Goal: Task Accomplishment & Management: Use online tool/utility

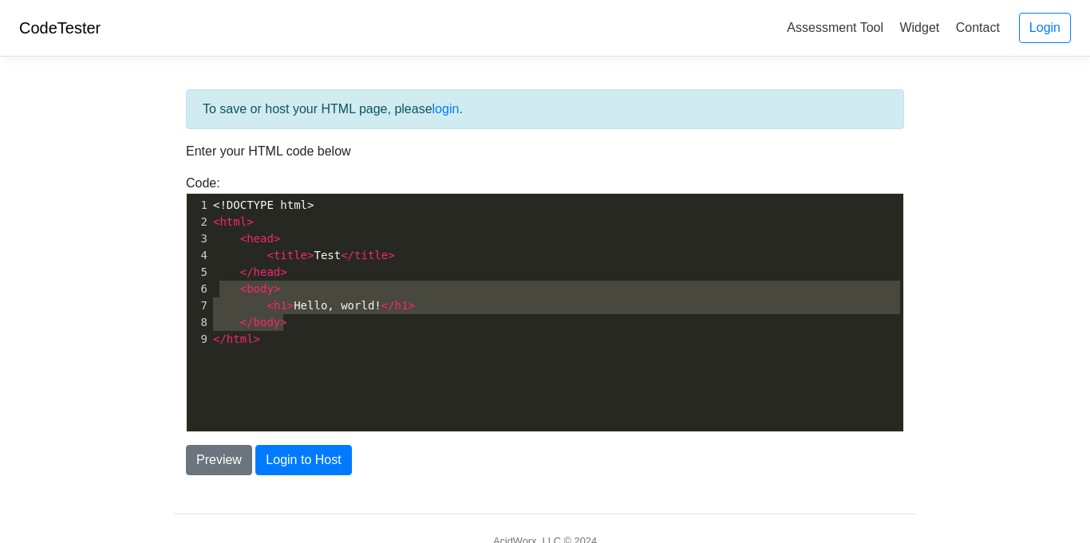
type textarea "<body> <h1>Hello, world!</h1> </body>"
drag, startPoint x: 314, startPoint y: 326, endPoint x: 219, endPoint y: 295, distance: 100.4
click at [219, 295] on div "1 <!DOCTYPE html> 2 < html > 3 < head > 4 < title > Test </ title > 5 </ head >…" at bounding box center [556, 272] width 693 height 151
click at [311, 349] on div "x 1 <!DOCTYPE html> 2 < html > 3 < head > 4 < title > Test </ title > 5 </ head…" at bounding box center [556, 272] width 693 height 157
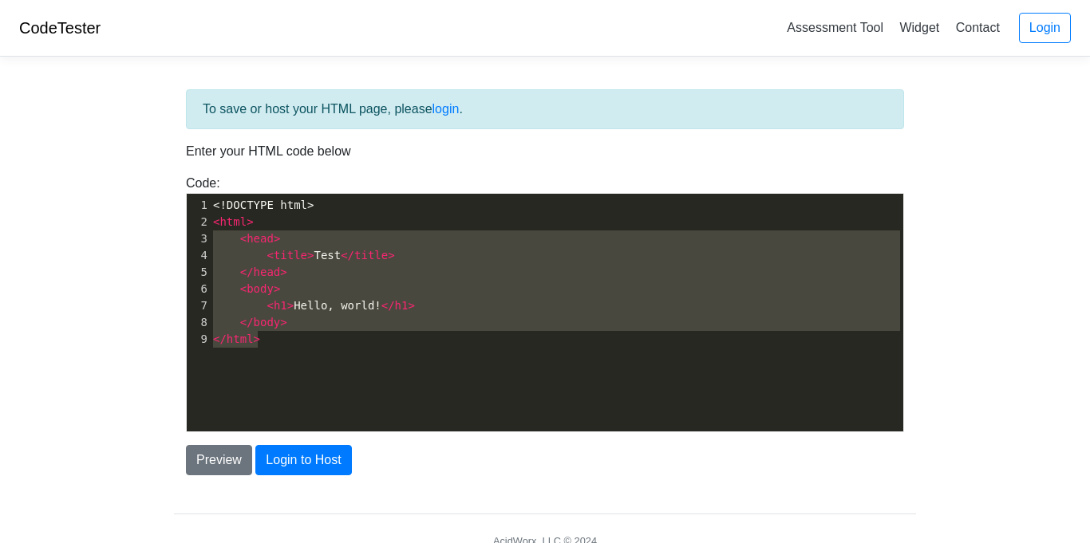
type textarea "<!DOCTYPE html> <html> <head> <title>Test</title> </head> <body> <h1>Hello, wor…"
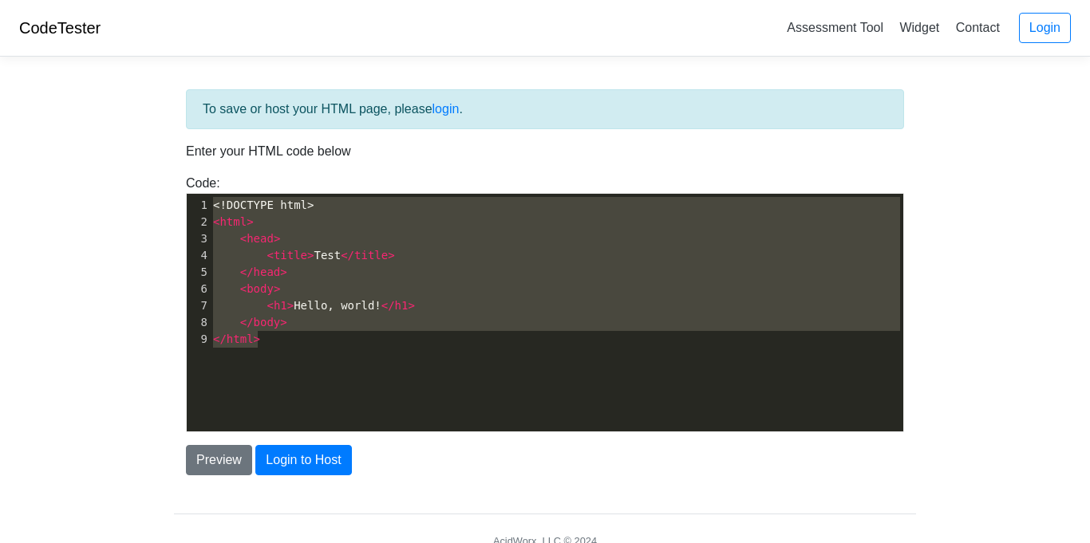
drag, startPoint x: 311, startPoint y: 349, endPoint x: 179, endPoint y: 201, distance: 198.9
click at [179, 201] on div "Code: <!DOCTYPE html> <html> <head> <title>Test</title> </head> <body> <h1>Hell…" at bounding box center [545, 303] width 742 height 259
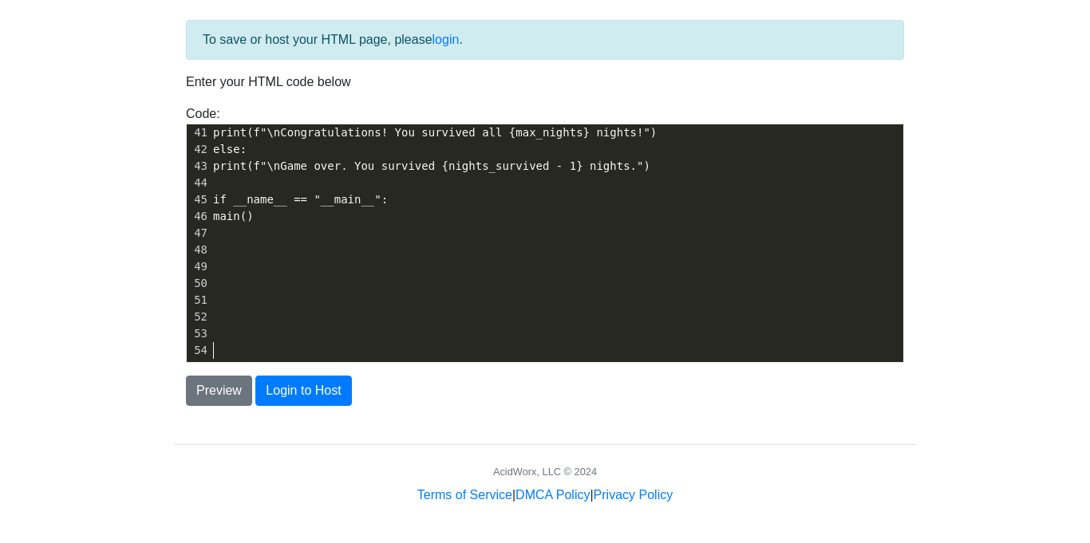
scroll to position [0, 0]
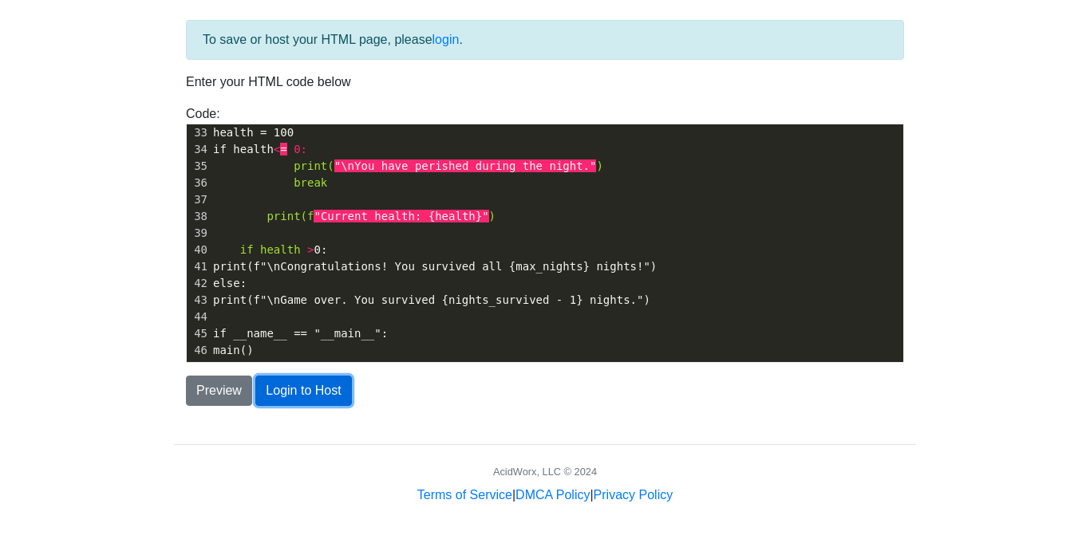
click at [291, 398] on button "Login to Host" at bounding box center [303, 391] width 96 height 30
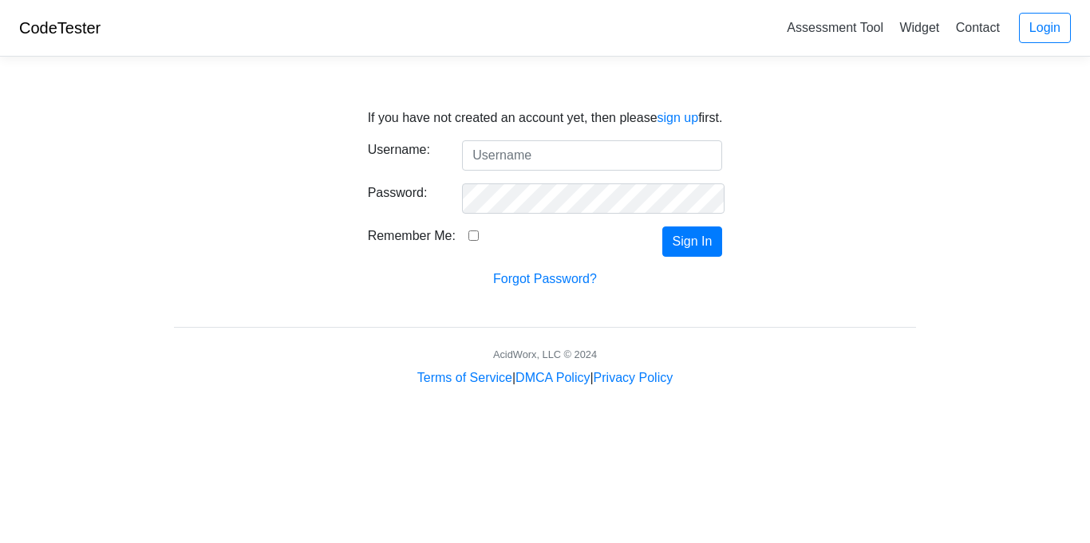
click at [547, 154] on input "Username:" at bounding box center [592, 155] width 260 height 30
type input "oj2972@d60student.org"
click at [468, 235] on input "Remember Me:" at bounding box center [473, 236] width 10 height 10
checkbox input "true"
click at [573, 278] on link "Forgot Password?" at bounding box center [545, 279] width 104 height 14
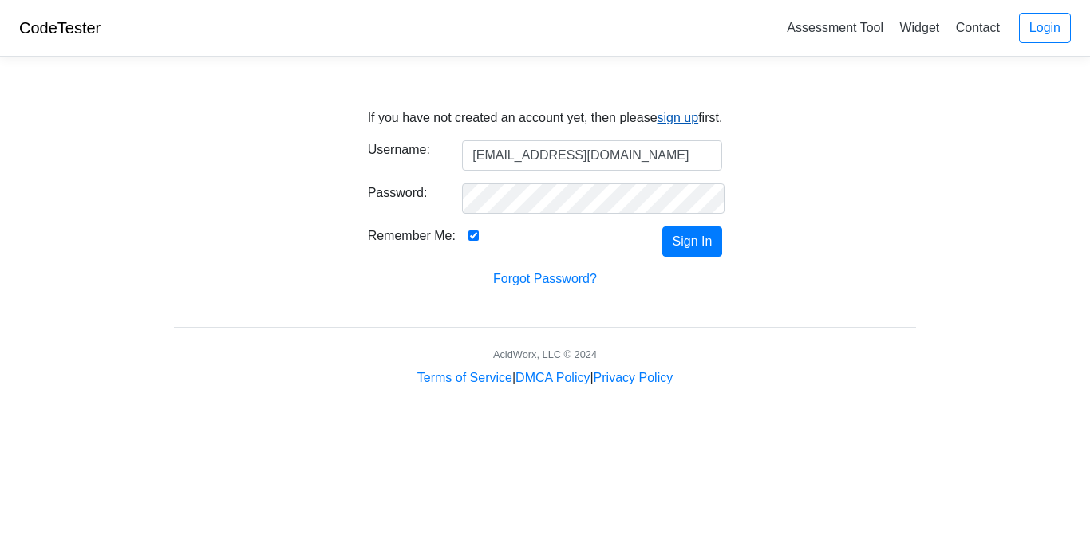
click at [663, 117] on link "sign up" at bounding box center [677, 118] width 41 height 14
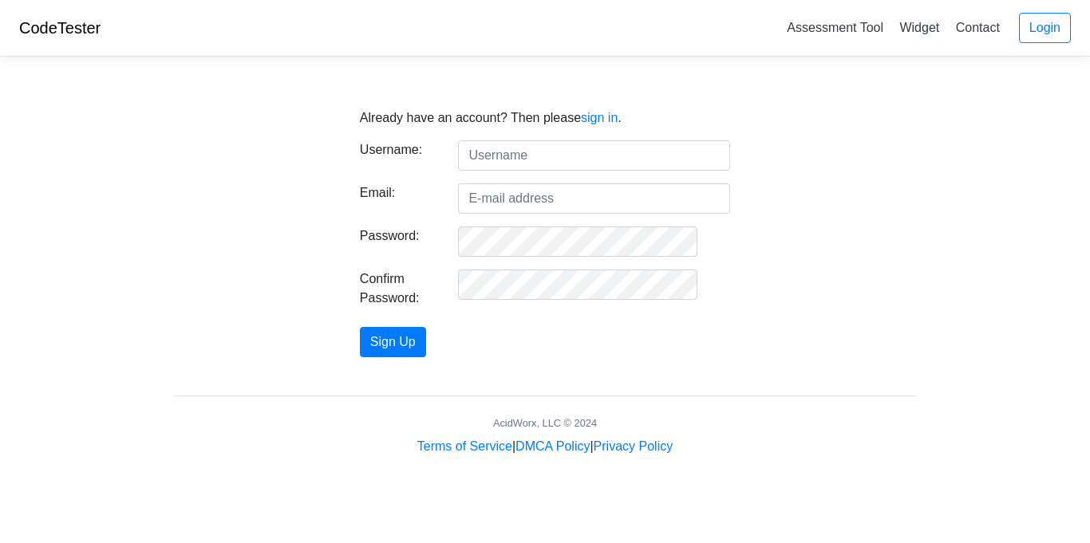
click at [664, 148] on input "text" at bounding box center [594, 155] width 272 height 30
type input "oj2972"
click at [588, 159] on input "text" at bounding box center [594, 155] width 272 height 30
type input "leolover0872@gmail.com"
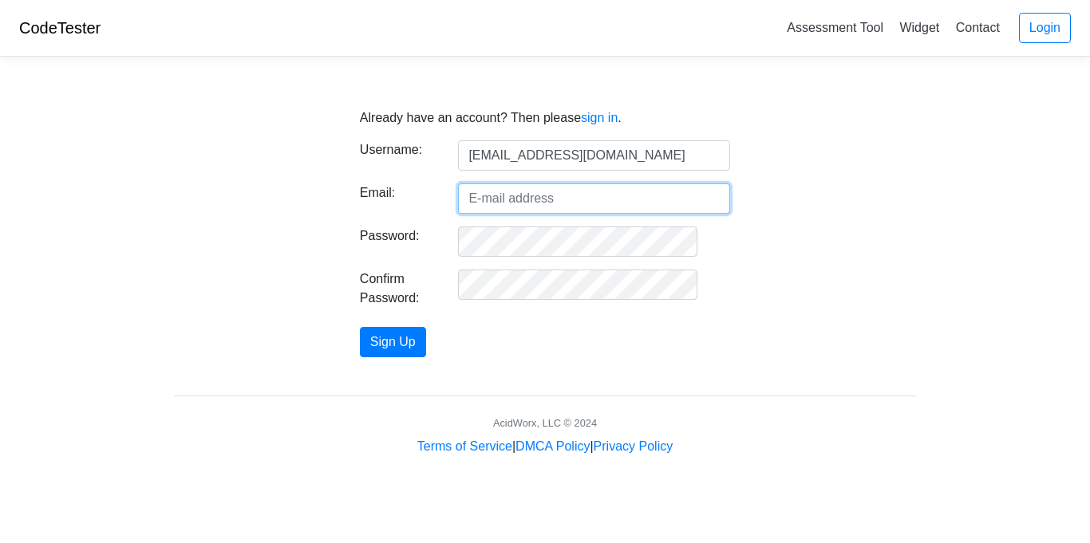
click at [589, 206] on input "Email:" at bounding box center [594, 199] width 272 height 30
type input "leolover0872@gmail.com"
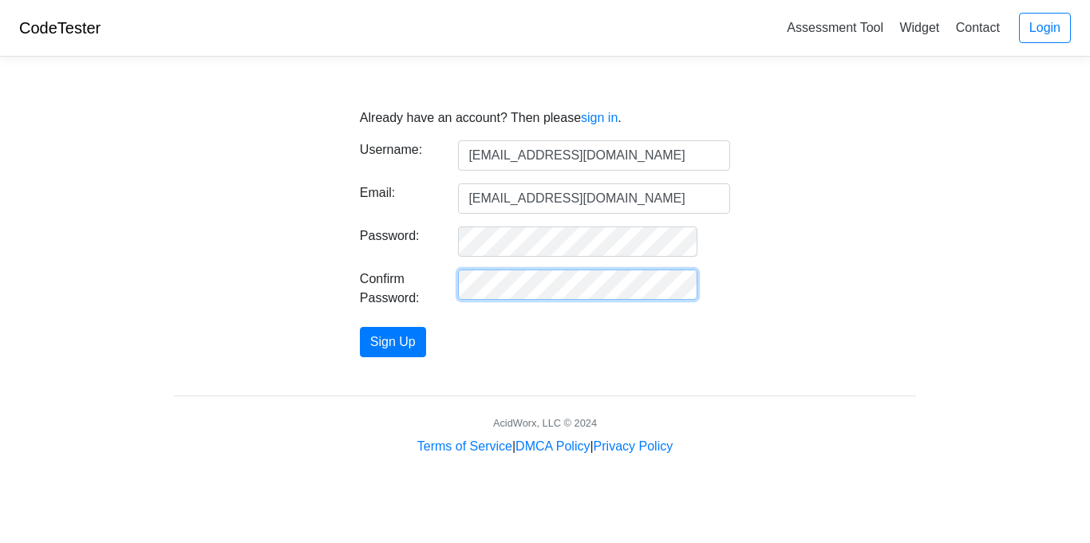
click at [360, 327] on button "Sign Up" at bounding box center [393, 342] width 66 height 30
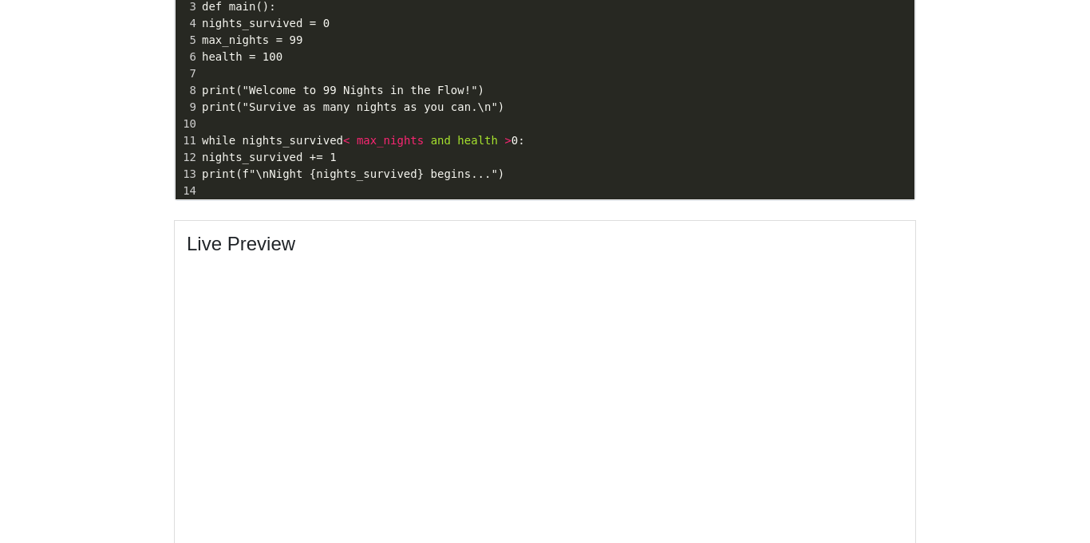
scroll to position [916, 0]
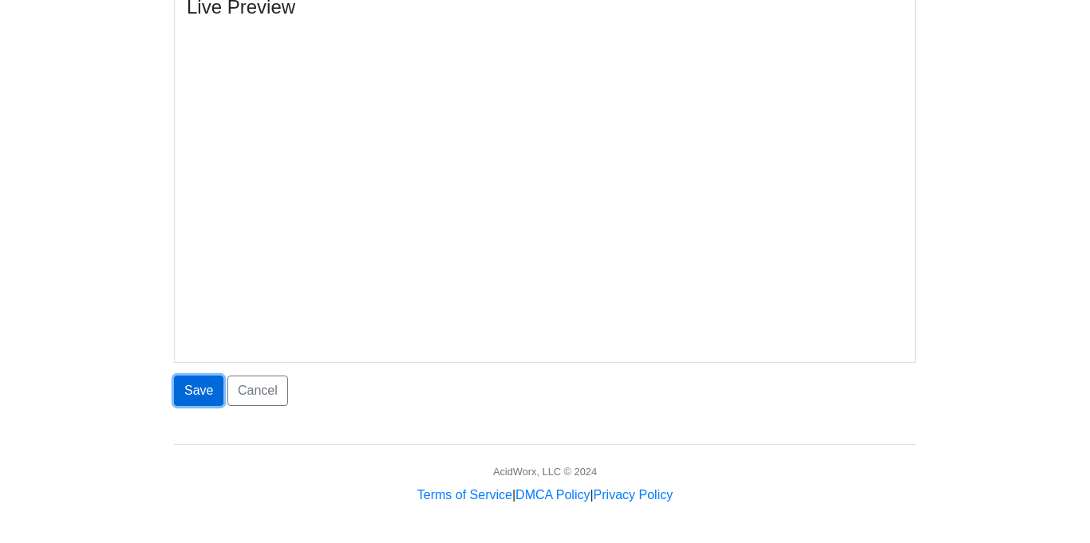
click at [180, 398] on button "Save" at bounding box center [198, 391] width 49 height 30
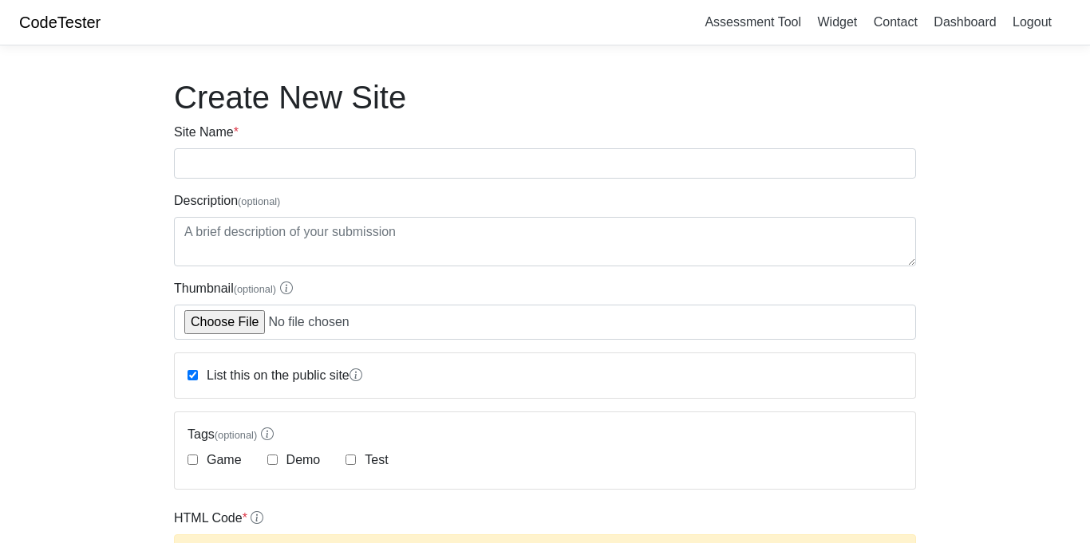
scroll to position [4, 0]
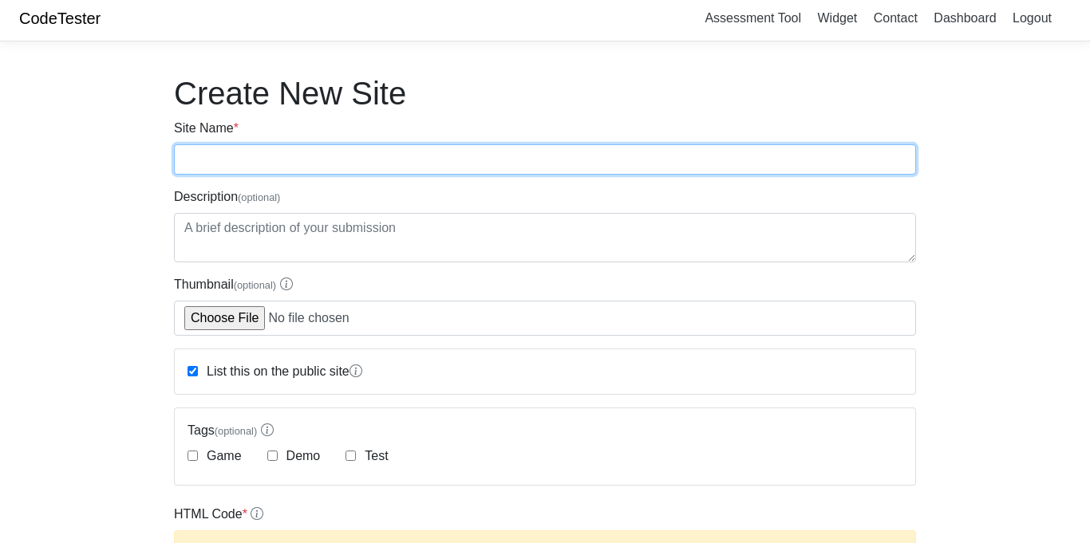
click at [485, 167] on input "Site Name *" at bounding box center [545, 159] width 742 height 30
type input "CarCrasherPro"
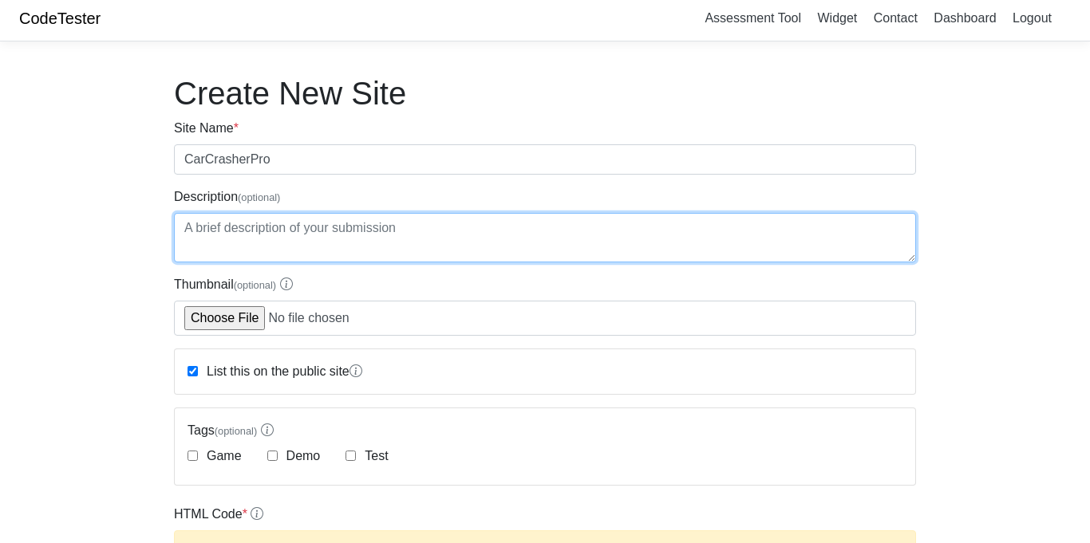
click at [344, 223] on textarea "Description (optional)" at bounding box center [545, 237] width 742 height 49
type textarea "idk"
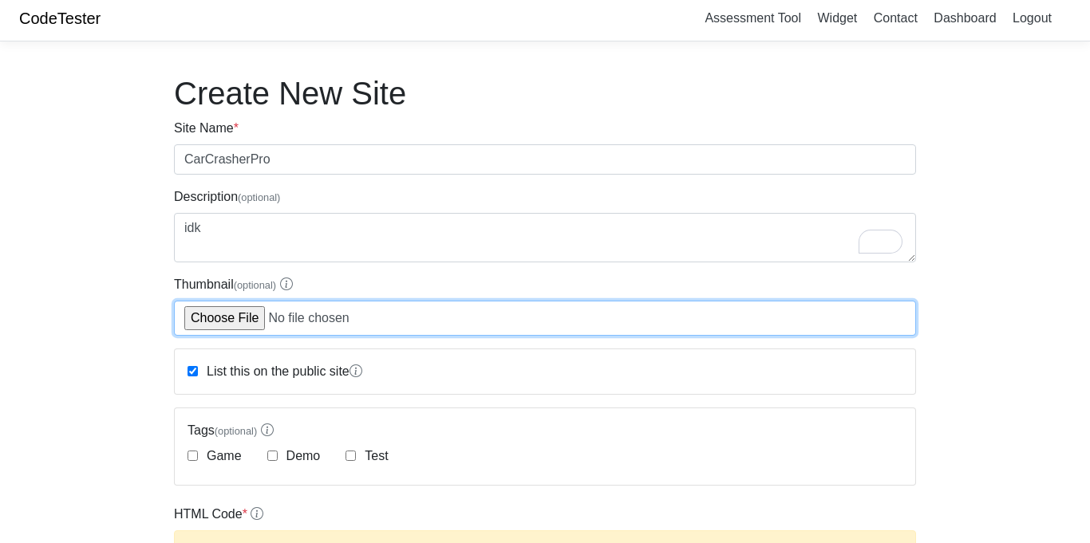
click at [368, 318] on input "Thumbnail (optional)" at bounding box center [545, 318] width 742 height 35
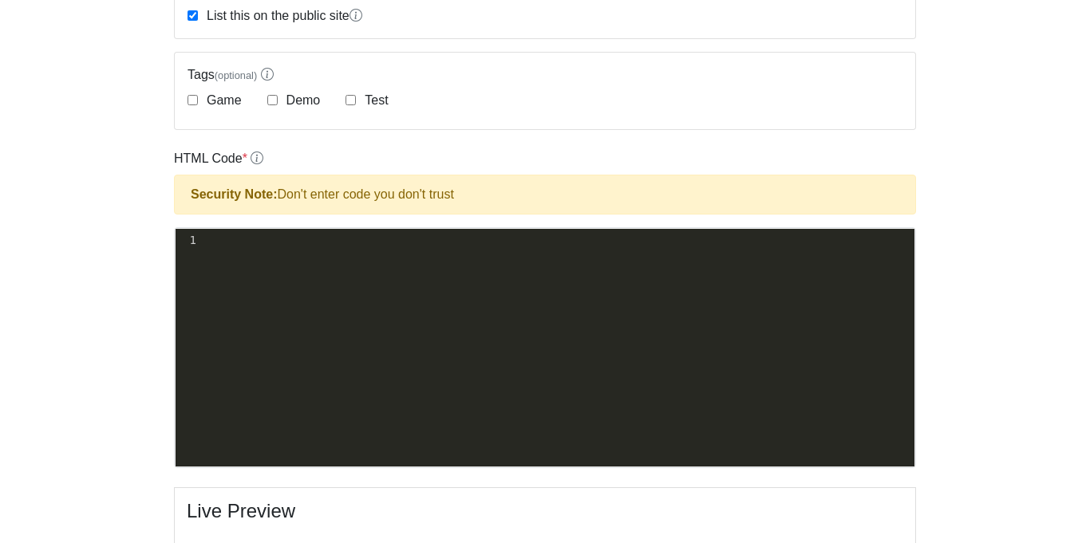
scroll to position [367, 0]
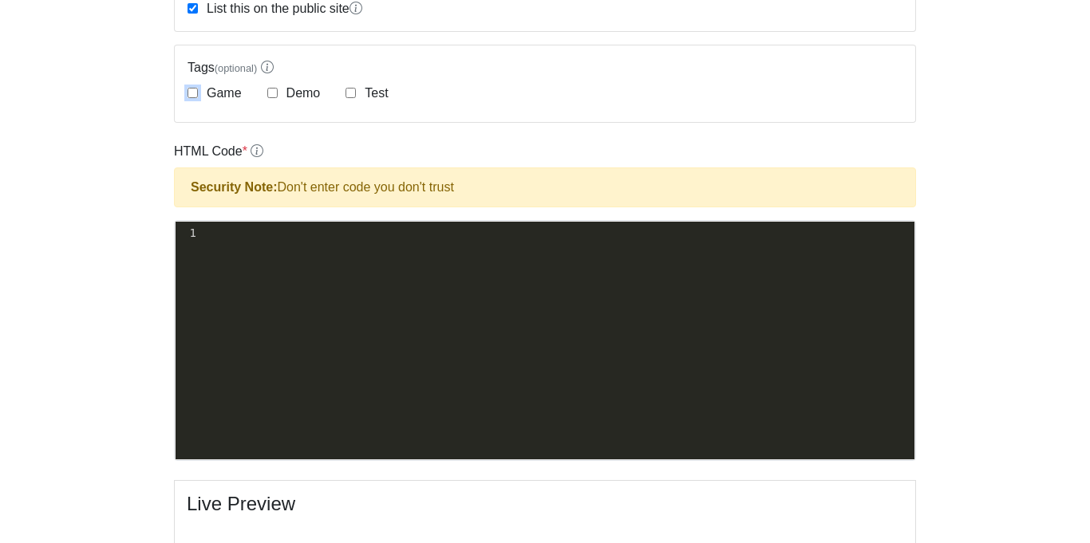
click at [191, 92] on input "Game" at bounding box center [192, 93] width 10 height 10
checkbox input "true"
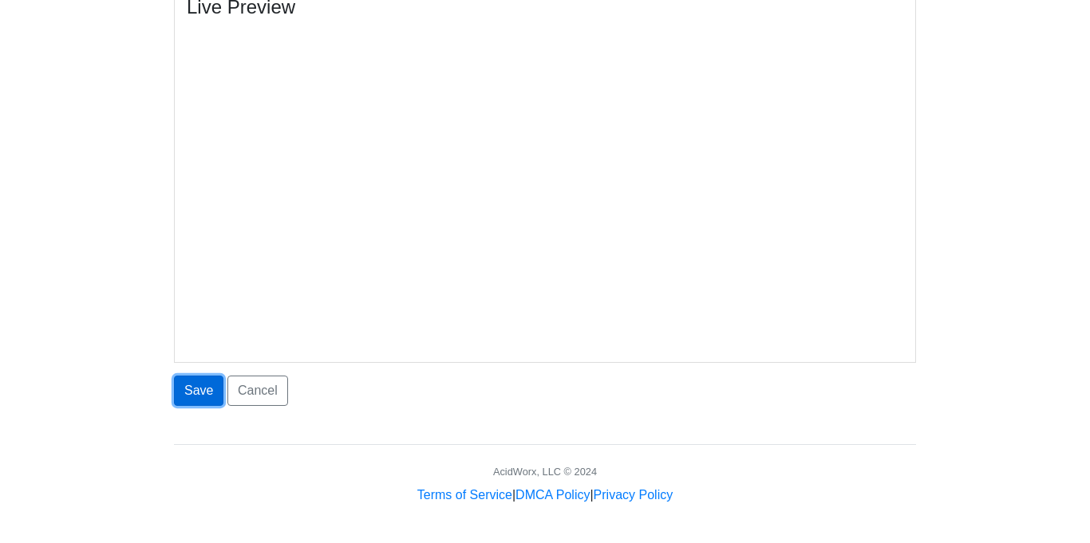
click at [189, 395] on button "Save" at bounding box center [198, 391] width 49 height 30
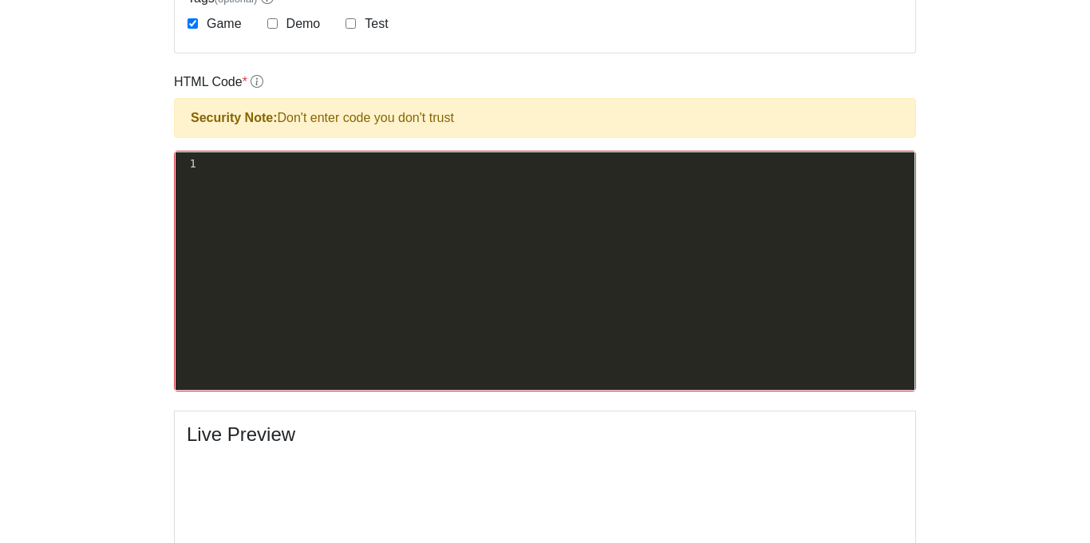
scroll to position [6, 0]
click at [614, 180] on div "xxxxxxxxxx 1 ​" at bounding box center [557, 283] width 763 height 262
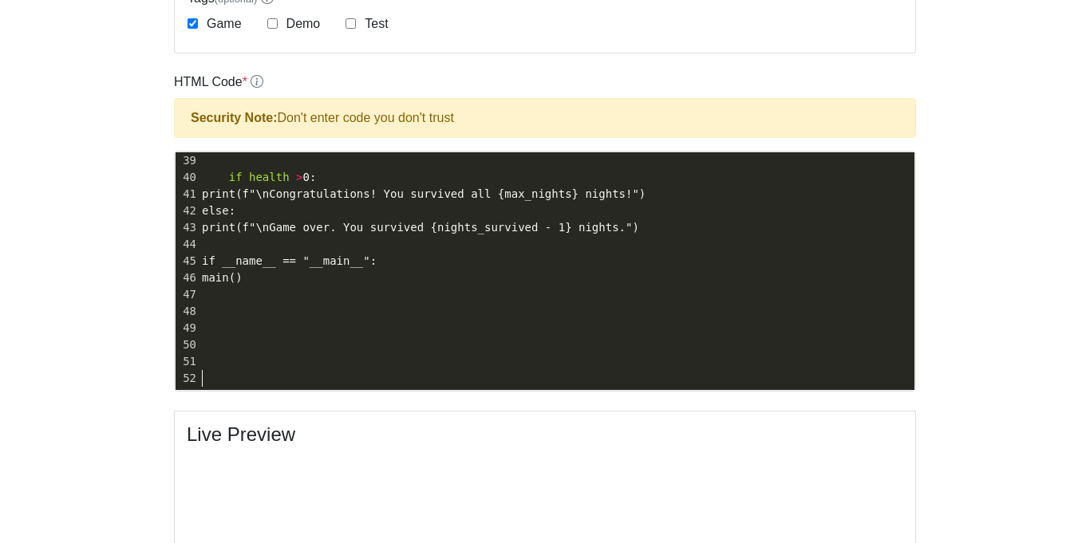
scroll to position [640, 0]
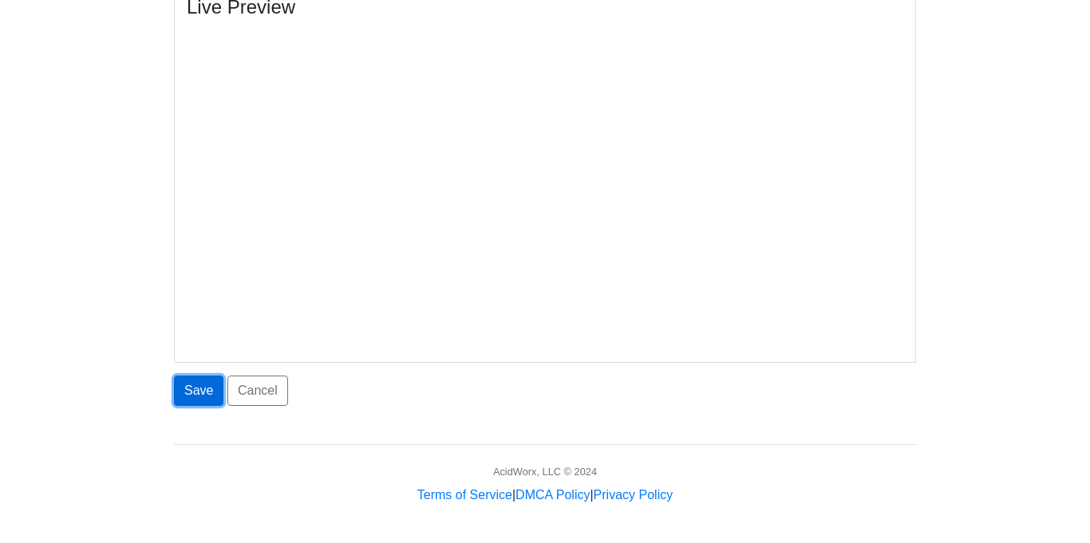
click at [191, 392] on button "Save" at bounding box center [198, 391] width 49 height 30
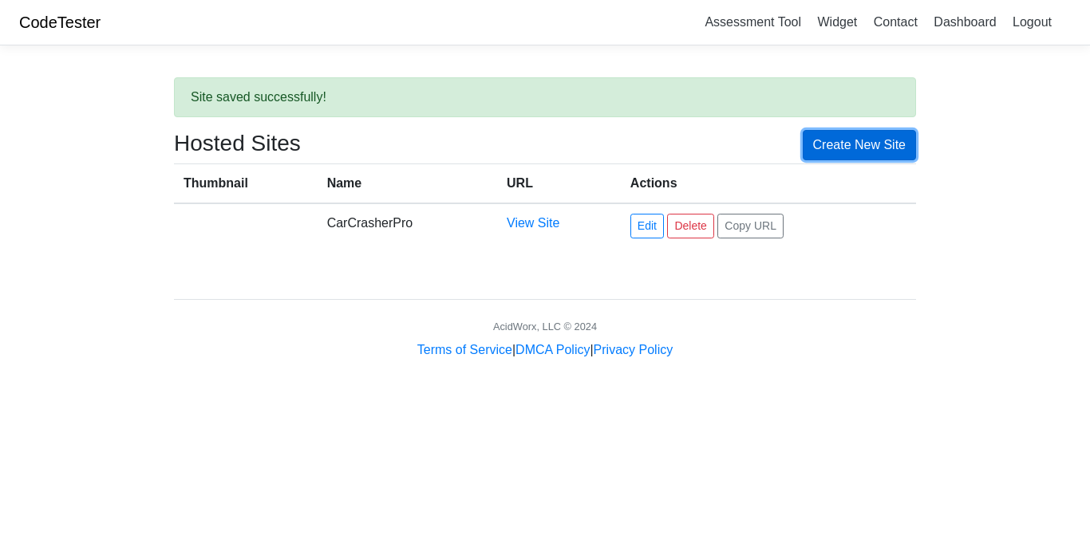
click at [852, 133] on link "Create New Site" at bounding box center [860, 145] width 114 height 30
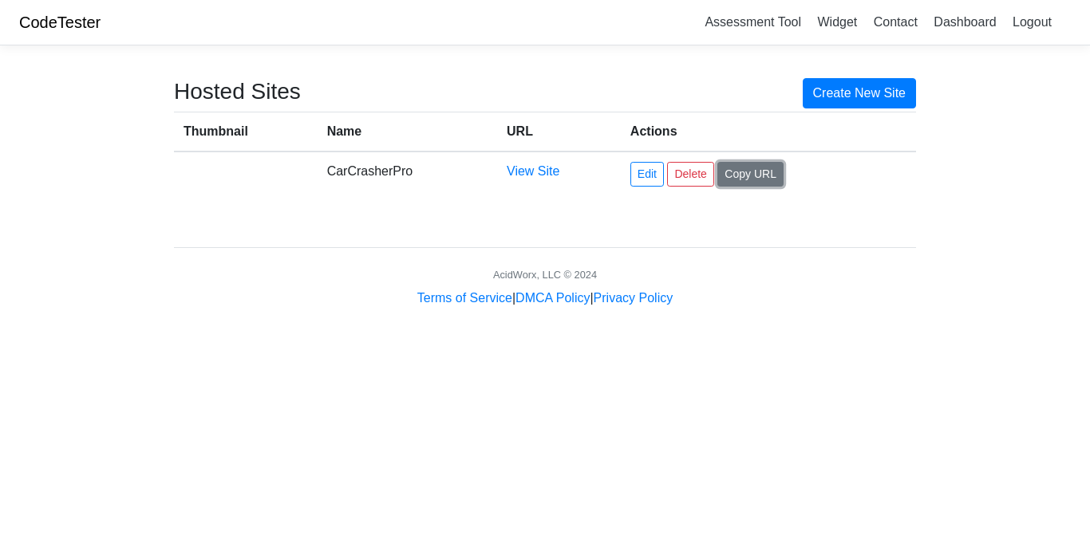
click at [735, 178] on button "Copy URL" at bounding box center [750, 174] width 66 height 25
